Goal: Task Accomplishment & Management: Use online tool/utility

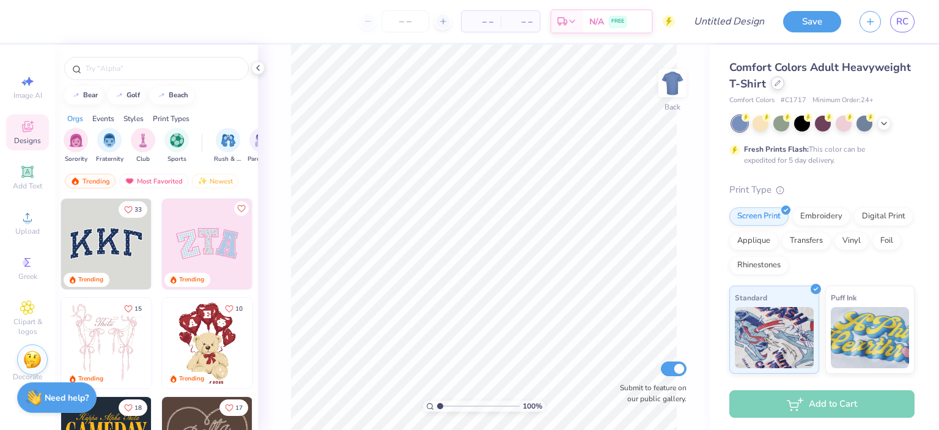
click at [780, 83] on icon at bounding box center [777, 83] width 5 height 5
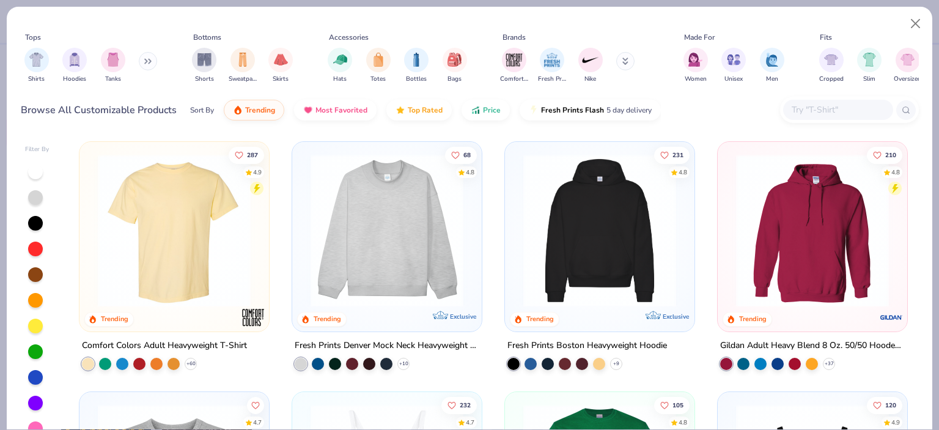
click at [841, 109] on input "text" at bounding box center [837, 110] width 94 height 14
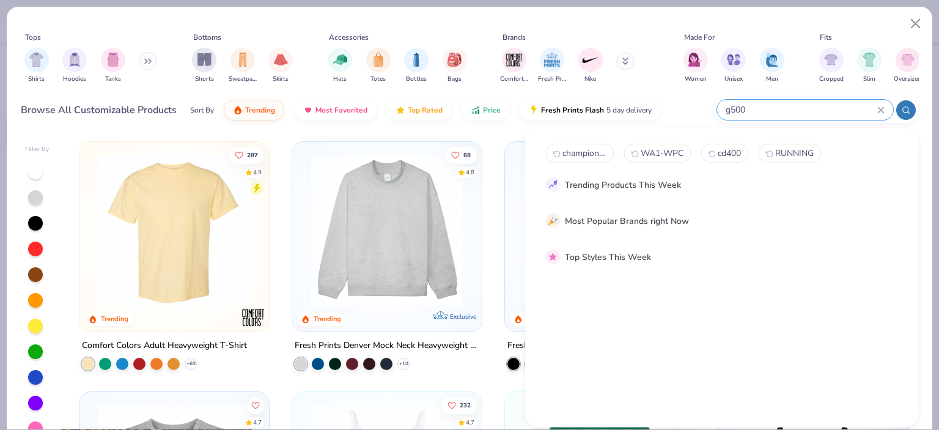
type input "g500"
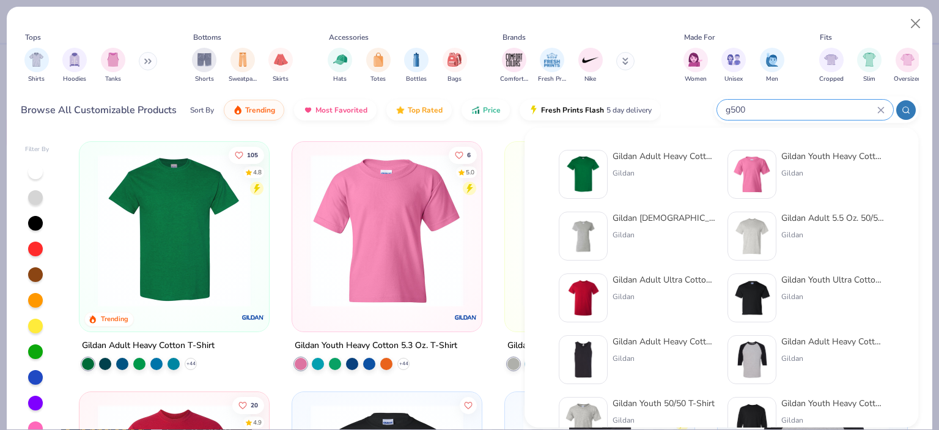
click at [664, 164] on div "Gildan Adult Heavy Cotton T-Shirt Gildan" at bounding box center [663, 174] width 103 height 49
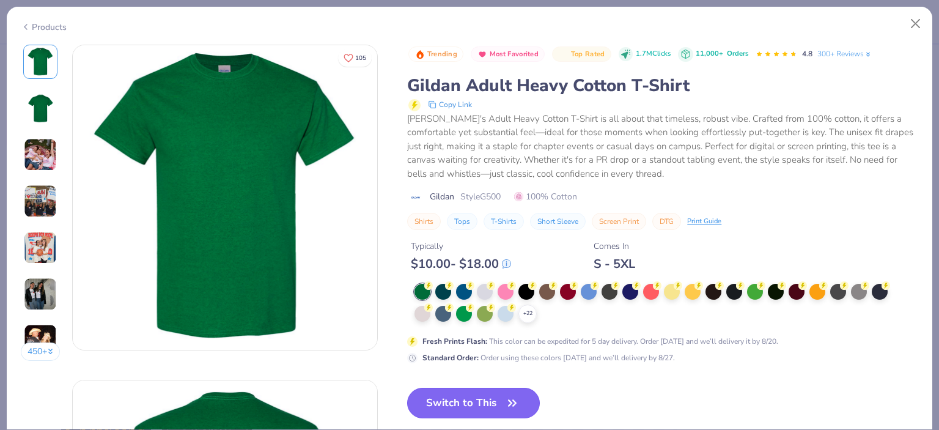
click at [518, 397] on icon "button" at bounding box center [512, 402] width 17 height 17
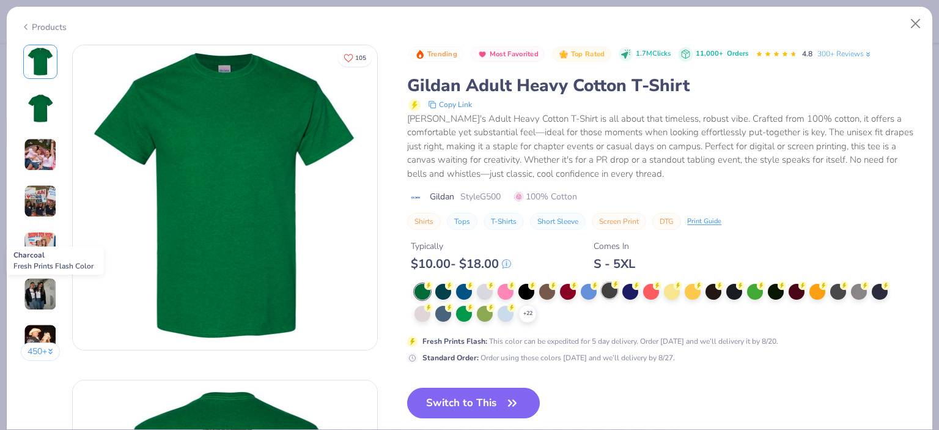
click at [609, 292] on div at bounding box center [609, 290] width 16 height 16
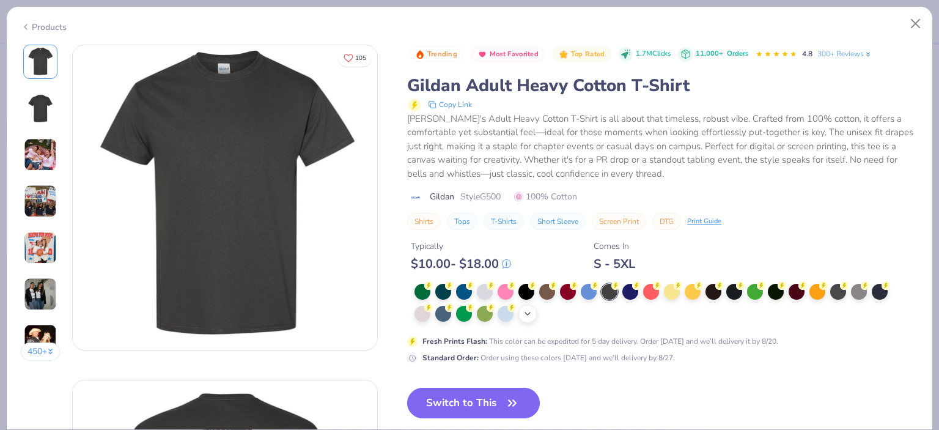
click at [532, 311] on icon at bounding box center [528, 314] width 10 height 10
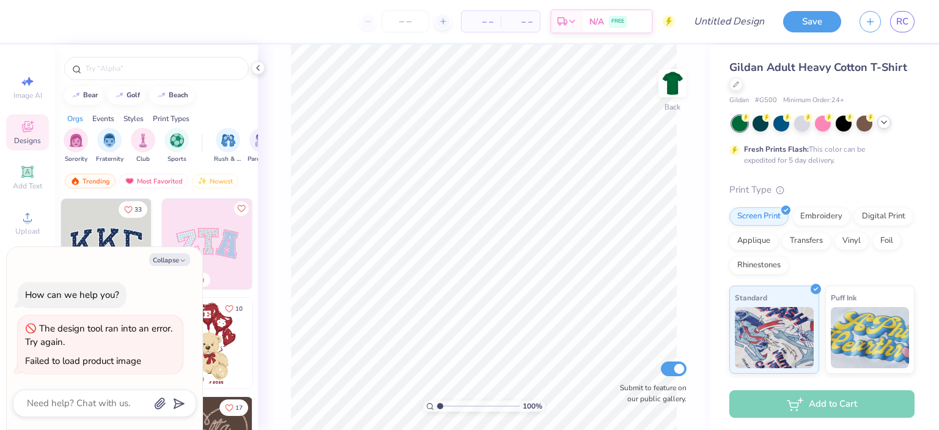
click at [884, 122] on icon at bounding box center [884, 122] width 10 height 10
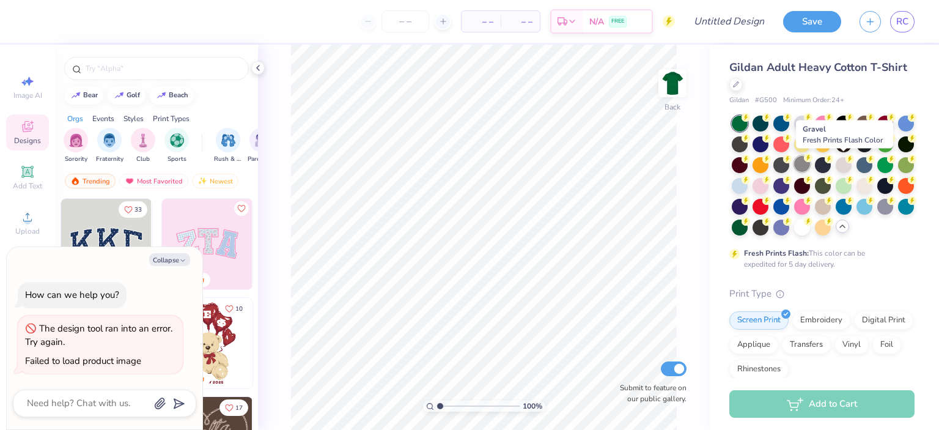
click at [810, 161] on div at bounding box center [802, 164] width 16 height 16
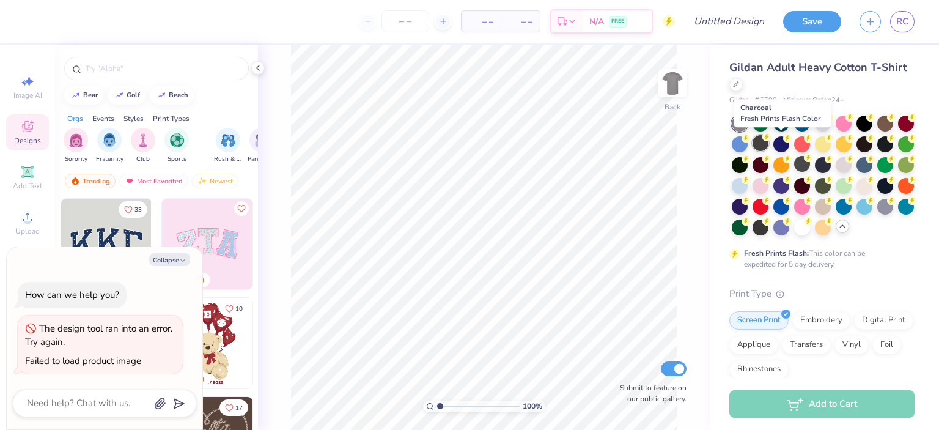
click at [768, 145] on div at bounding box center [760, 143] width 16 height 16
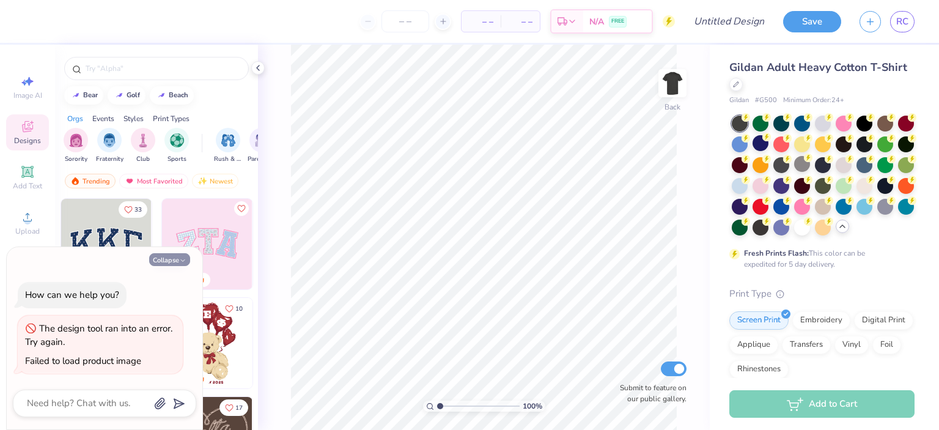
click at [160, 255] on button "Collapse" at bounding box center [169, 259] width 41 height 13
type textarea "x"
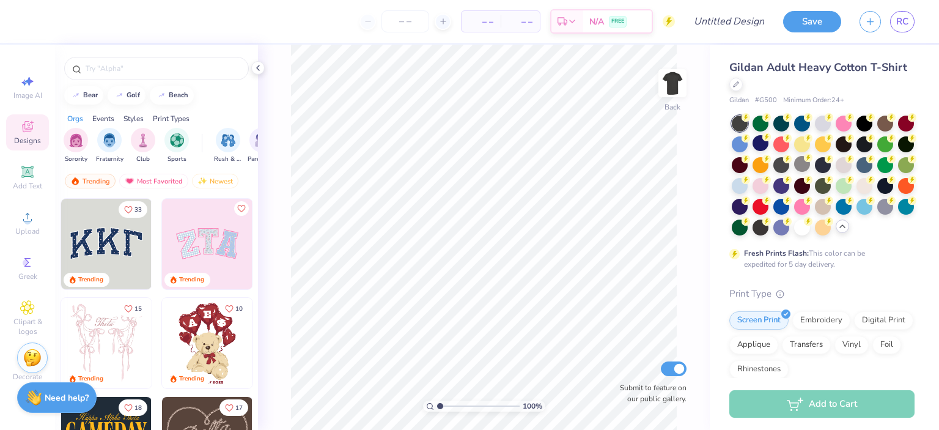
click at [33, 361] on img at bounding box center [32, 357] width 18 height 18
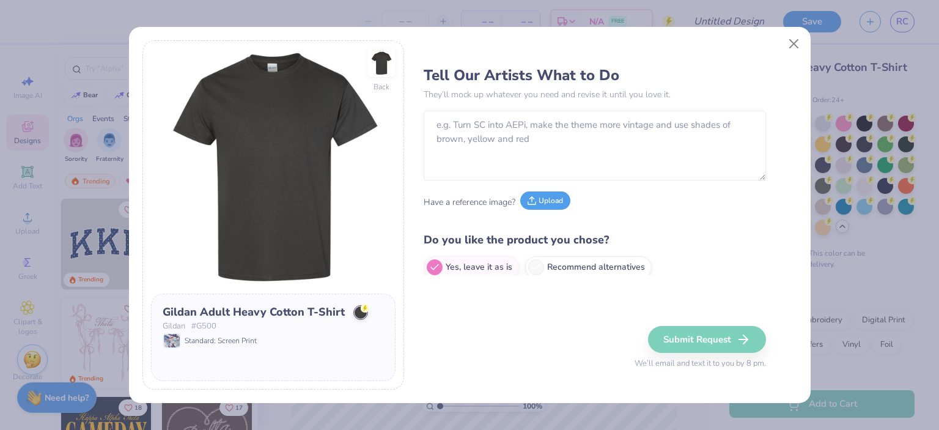
click at [557, 196] on button "Upload" at bounding box center [545, 200] width 50 height 18
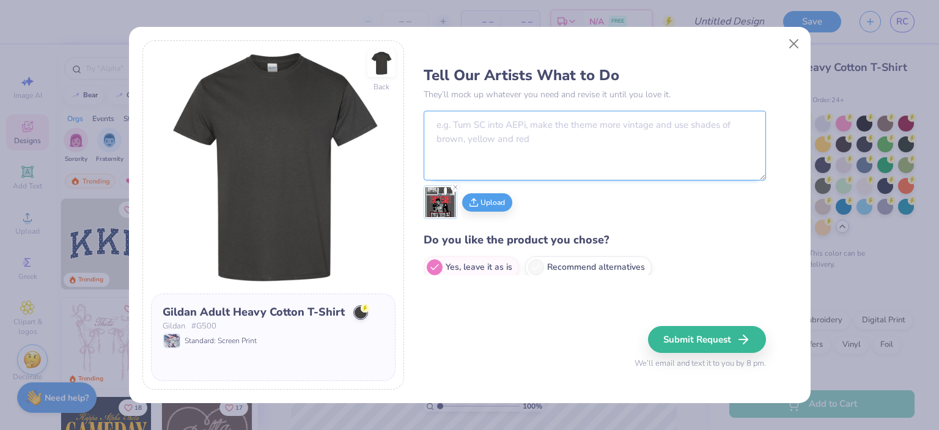
click at [498, 134] on textarea at bounding box center [595, 146] width 342 height 70
type textarea "Recreate the shirt below"
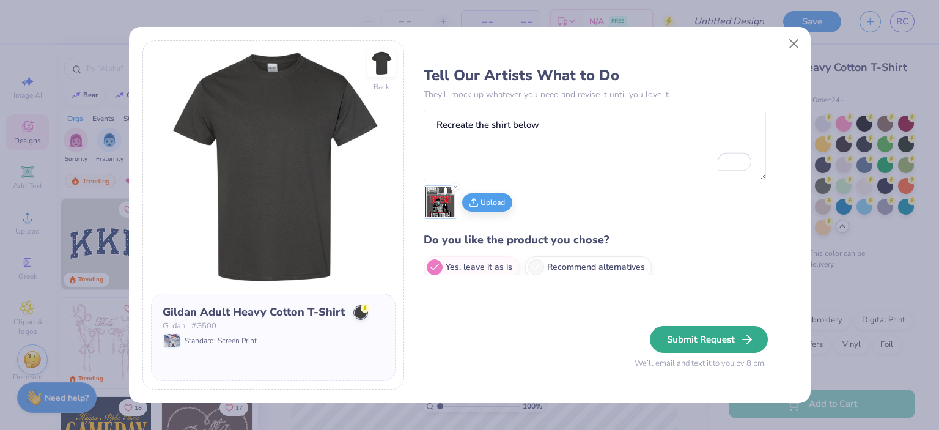
click at [730, 343] on button "Submit Request" at bounding box center [709, 339] width 118 height 27
